Goal: Find specific page/section

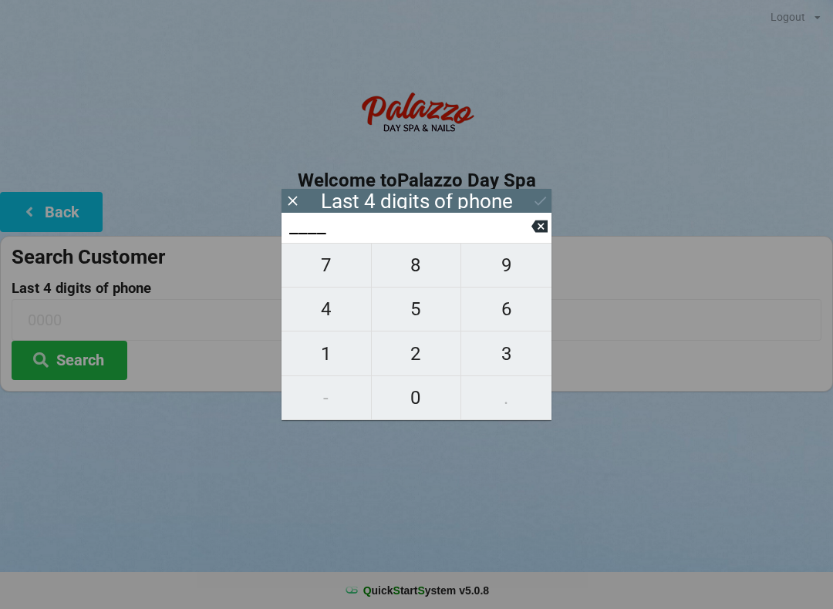
click at [317, 309] on span "4" at bounding box center [325, 309] width 89 height 32
type input "4___"
click at [404, 383] on span "0" at bounding box center [416, 398] width 89 height 32
type input "40__"
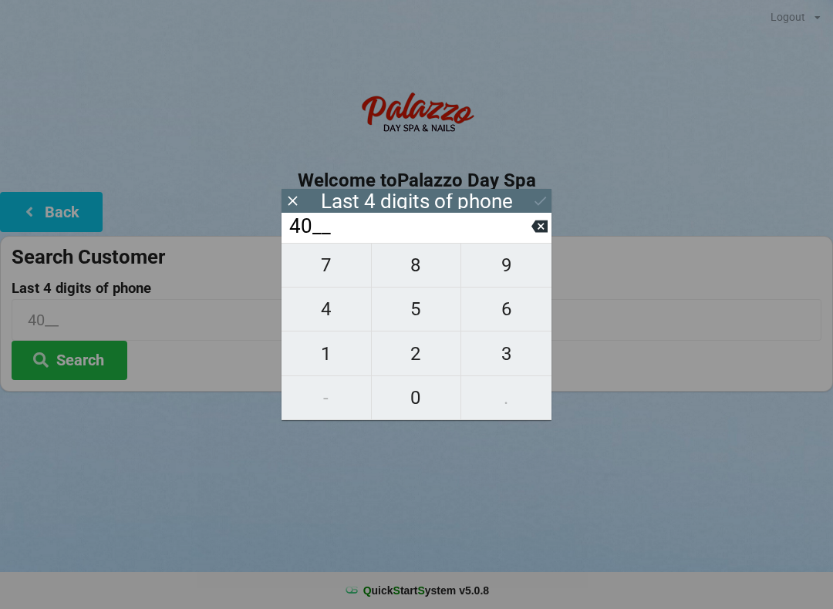
click at [533, 222] on button at bounding box center [539, 226] width 16 height 21
click at [533, 224] on icon at bounding box center [539, 226] width 16 height 16
type input "____"
click at [407, 348] on span "2" at bounding box center [416, 354] width 89 height 32
type input "2___"
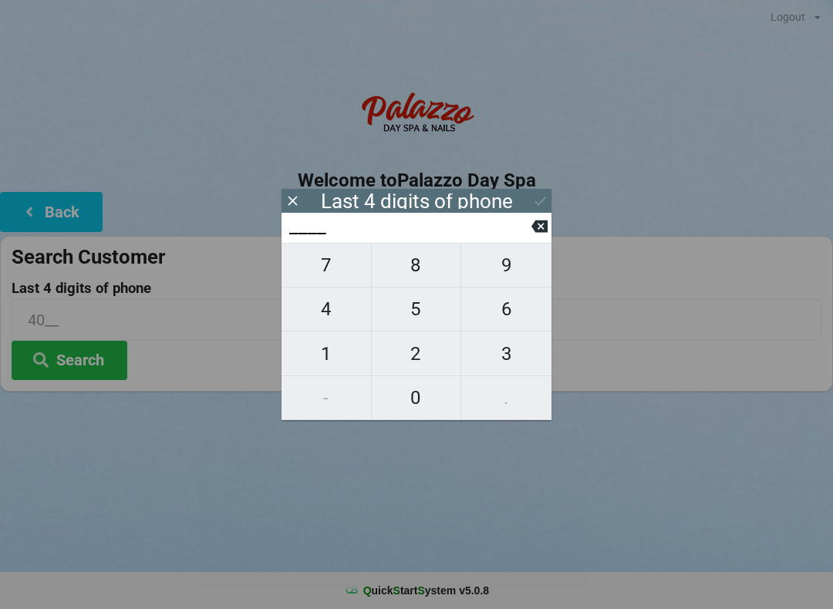
type input "2___"
click at [406, 395] on span "0" at bounding box center [416, 398] width 89 height 32
type input "20__"
click at [412, 308] on span "5" at bounding box center [416, 309] width 89 height 32
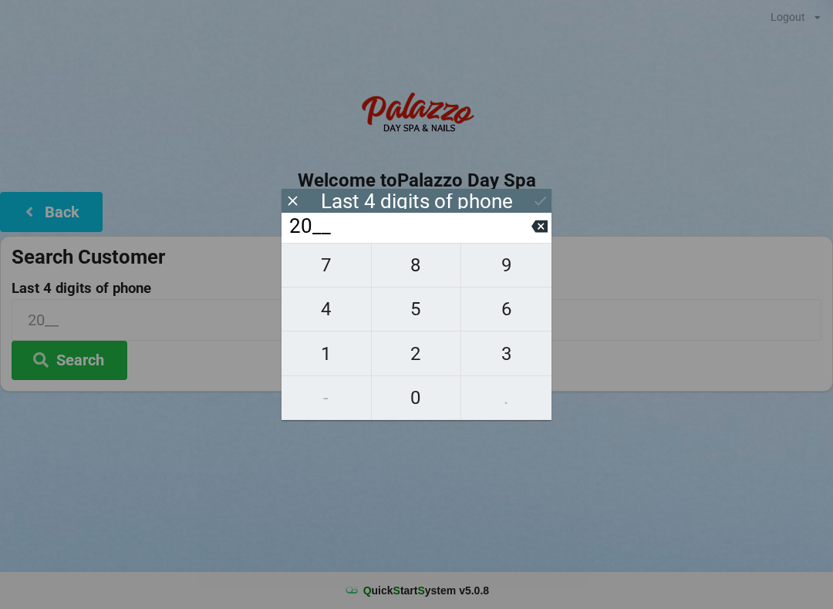
type input "205_"
click at [414, 402] on span "0" at bounding box center [416, 398] width 89 height 32
type input "2050"
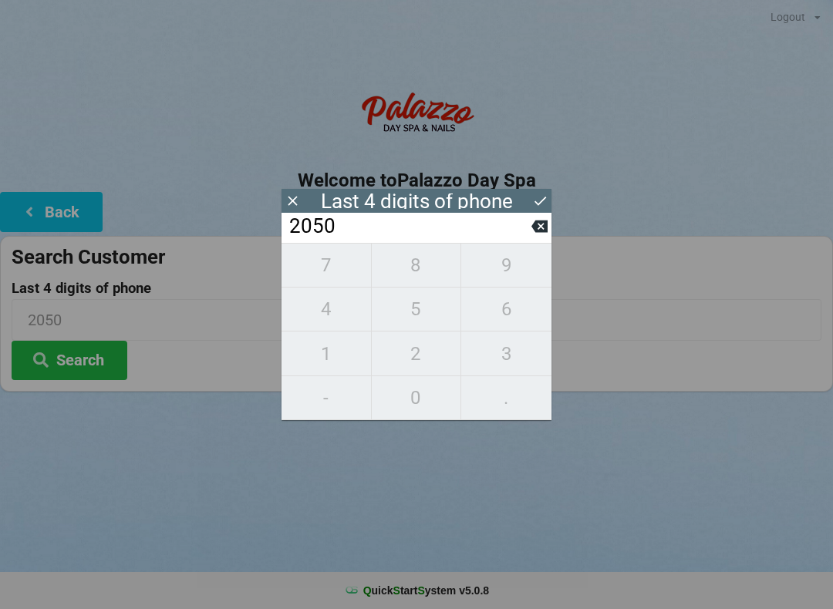
click at [535, 190] on button at bounding box center [540, 200] width 16 height 21
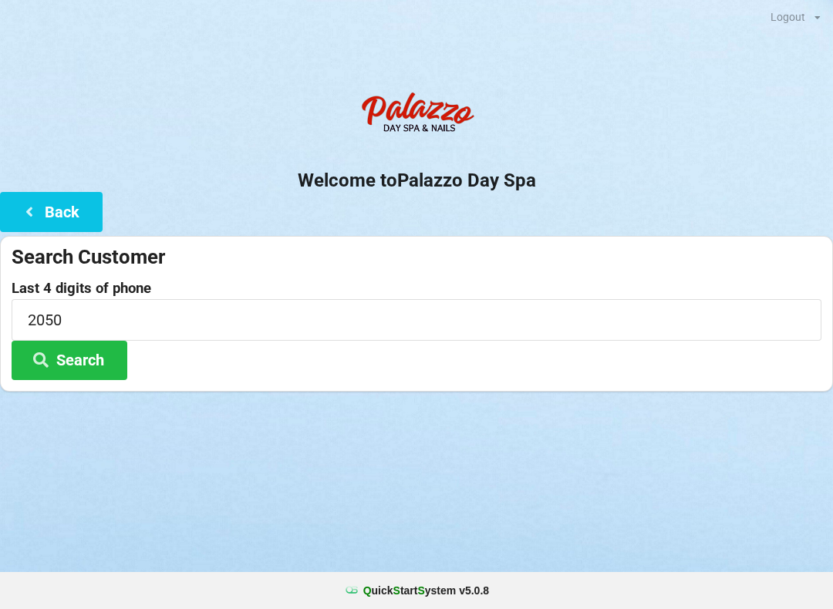
click at [97, 342] on button "Search" at bounding box center [70, 360] width 116 height 39
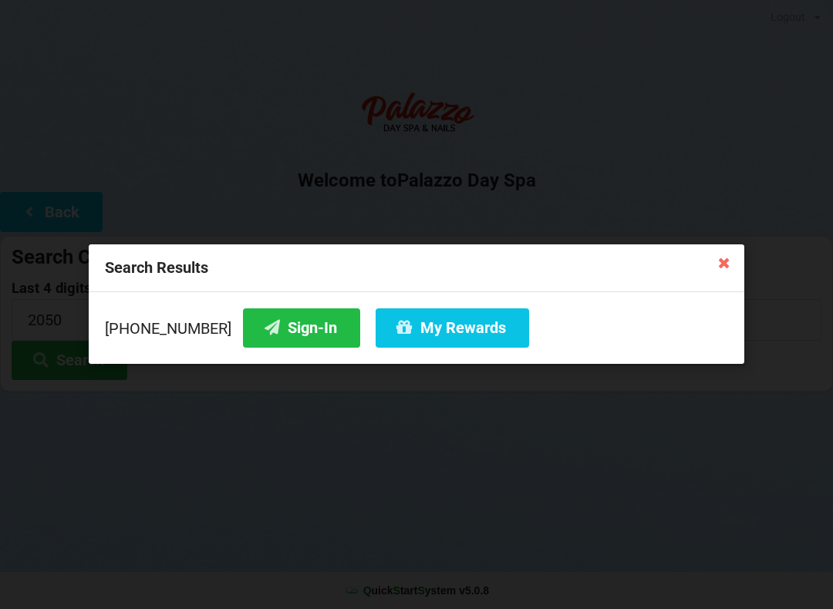
click at [276, 315] on button "Sign-In" at bounding box center [301, 327] width 117 height 39
